Goal: Transaction & Acquisition: Purchase product/service

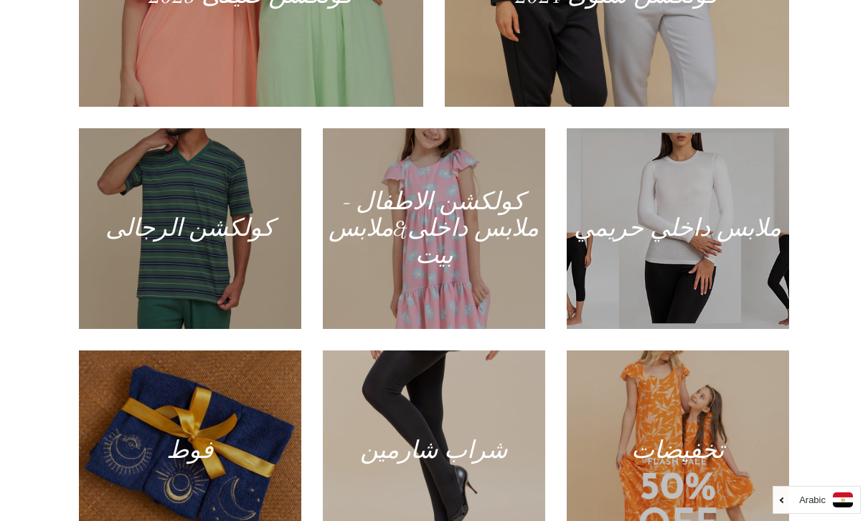
scroll to position [796, 0]
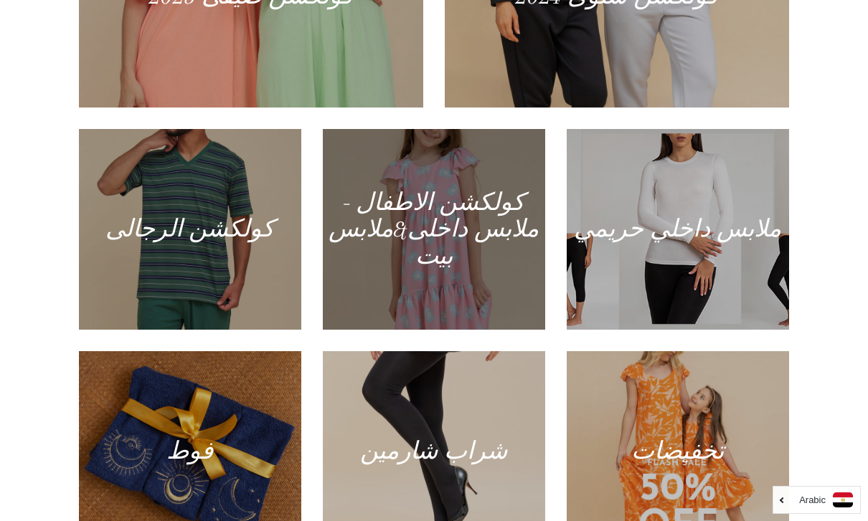
click at [444, 265] on div at bounding box center [433, 229] width 229 height 207
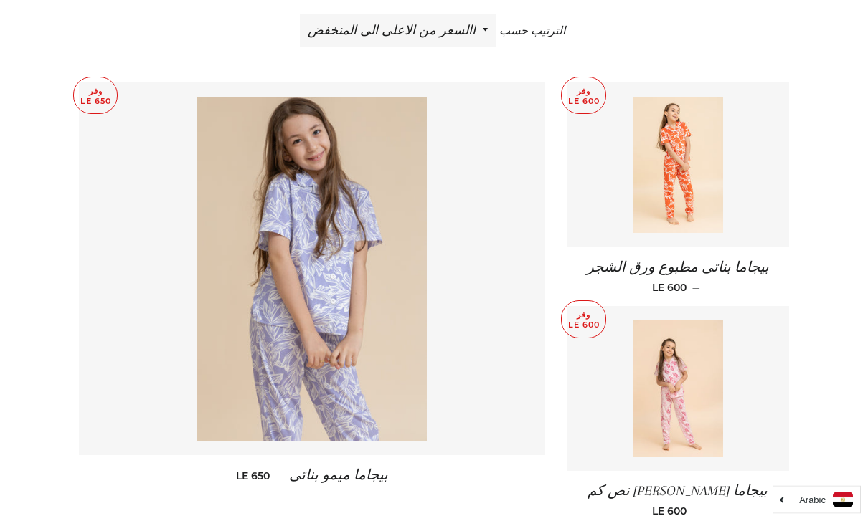
scroll to position [531, 0]
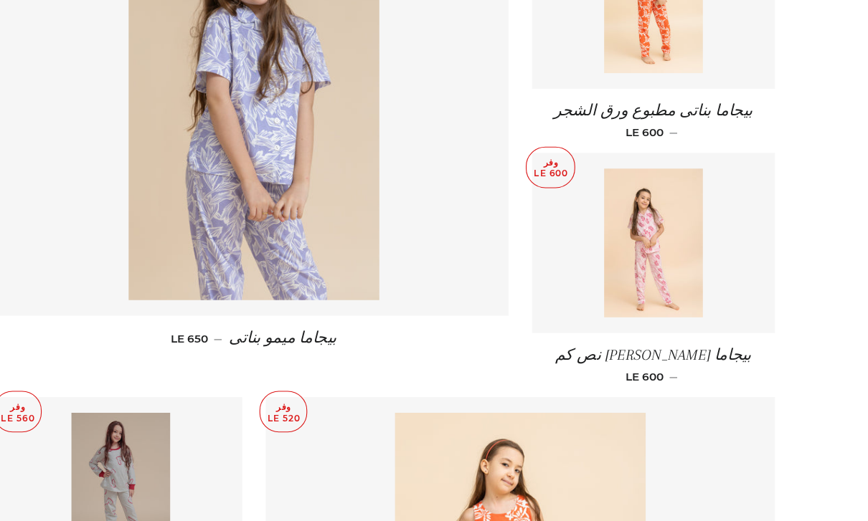
scroll to position [699, 6]
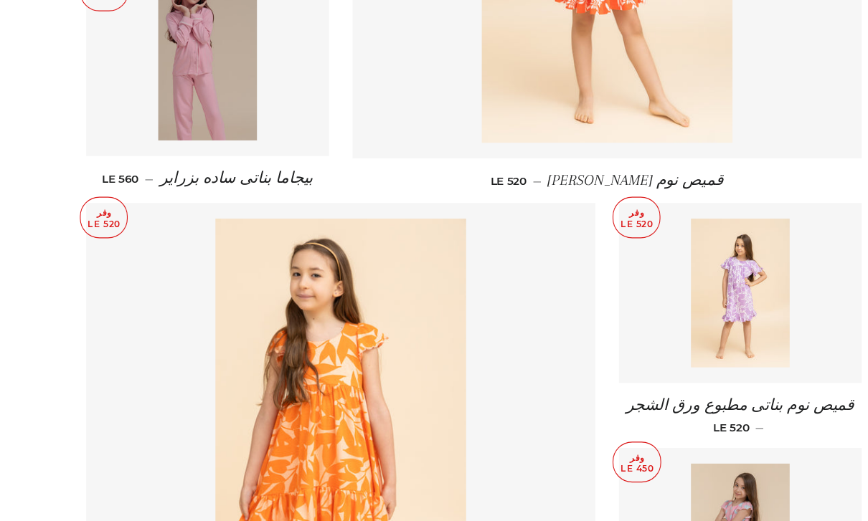
scroll to position [1289, 0]
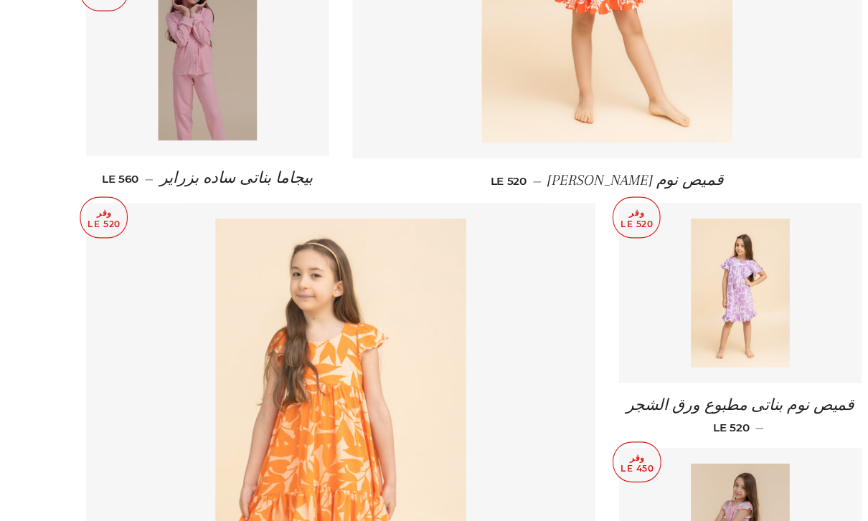
click at [342, 245] on img at bounding box center [312, 372] width 230 height 344
